Goal: Find specific page/section: Find specific page/section

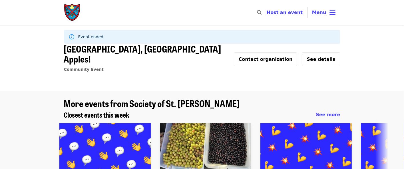
click at [69, 11] on img "Main navigation" at bounding box center [72, 12] width 17 height 18
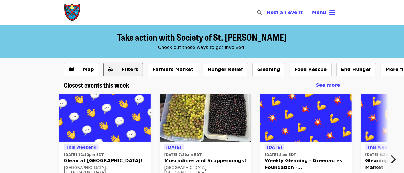
scroll to position [29, 0]
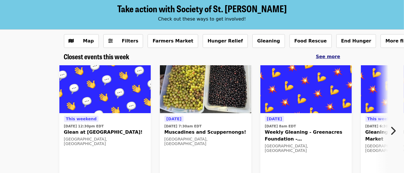
click at [334, 57] on span "See more" at bounding box center [328, 56] width 24 height 5
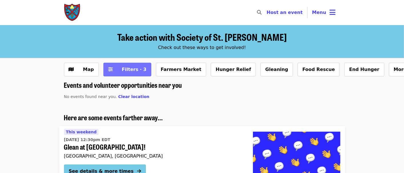
click at [135, 69] on span "Filters · 3" at bounding box center [134, 69] width 25 height 5
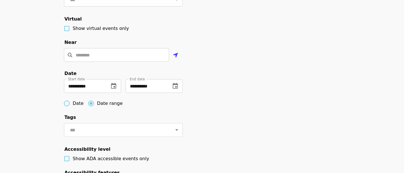
scroll to position [200, 0]
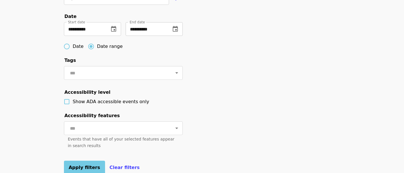
click at [178, 32] on icon "change date" at bounding box center [175, 29] width 5 height 6
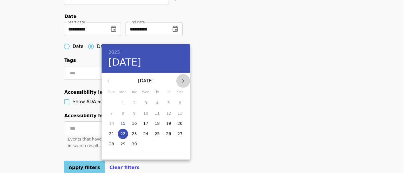
click at [185, 78] on icon "button" at bounding box center [183, 81] width 7 height 7
click at [168, 143] on p "31" at bounding box center [168, 144] width 5 height 6
type input "**********"
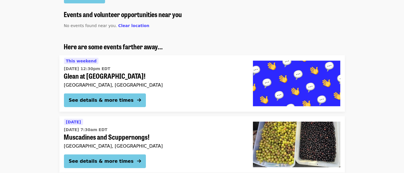
scroll to position [342, 0]
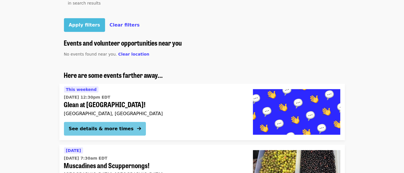
click at [73, 28] on span "Apply filters" at bounding box center [84, 24] width 31 height 5
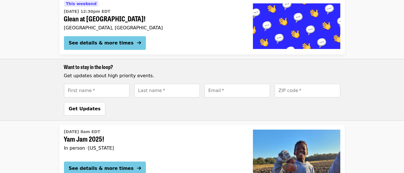
scroll to position [276, 0]
